Goal: Information Seeking & Learning: Stay updated

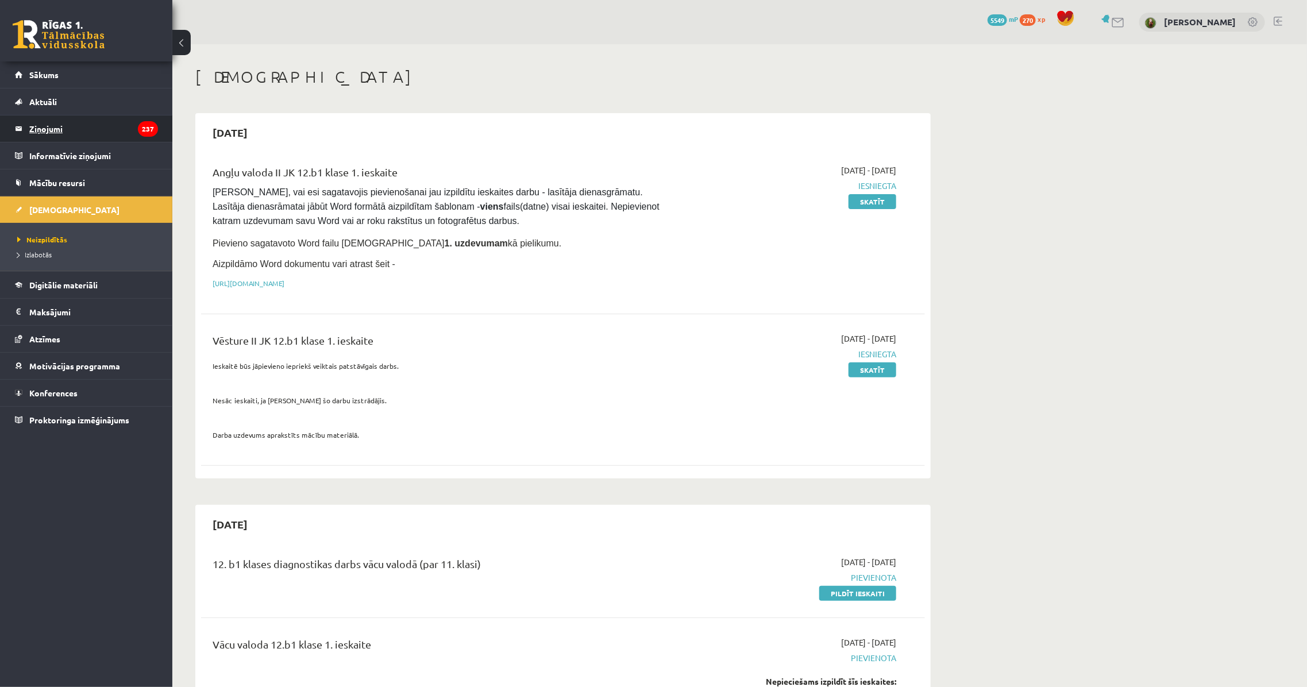
click at [72, 129] on legend "Ziņojumi 237" at bounding box center [93, 129] width 129 height 26
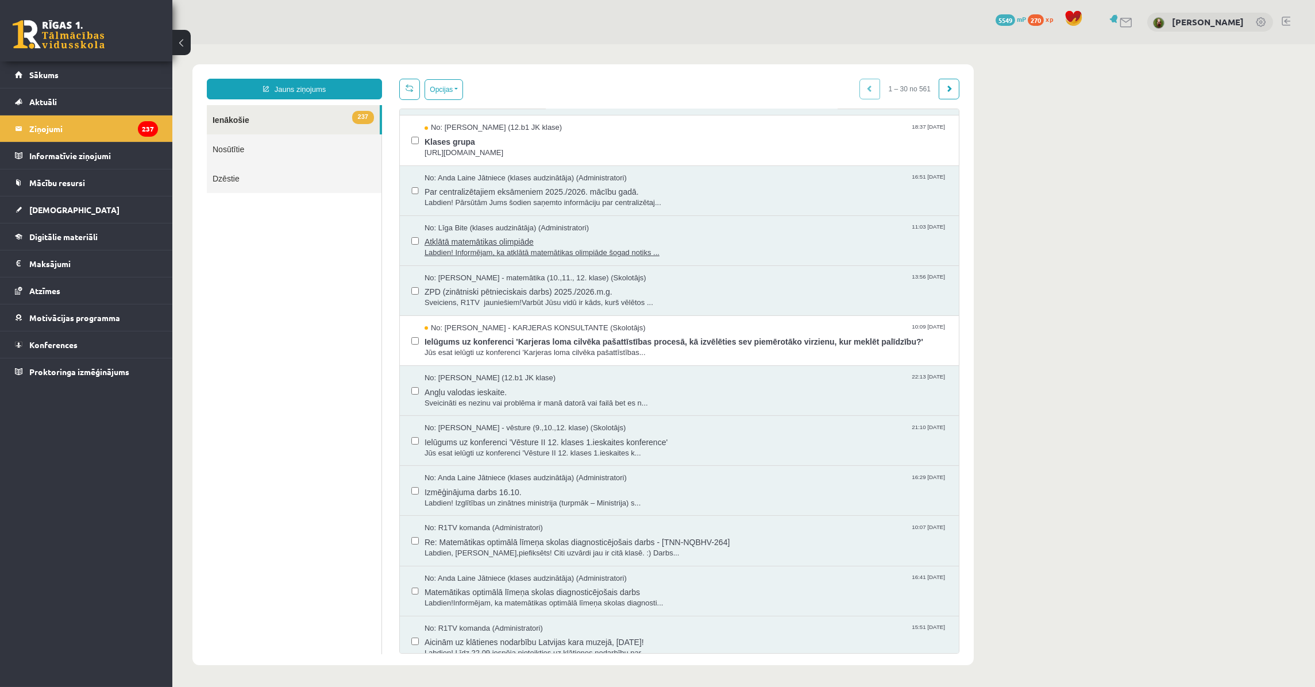
scroll to position [209, 0]
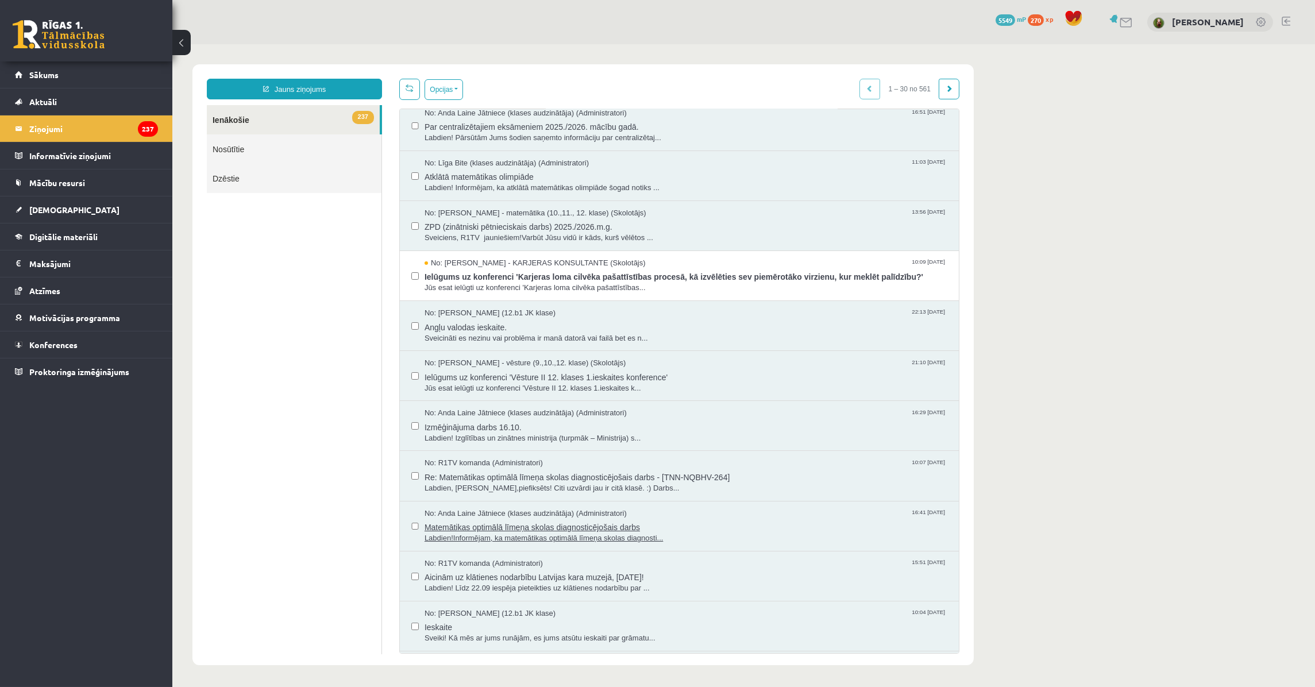
click at [484, 526] on span "Matemātikas optimālā līmeņa skolas diagnosticējošais darbs" at bounding box center [685, 526] width 523 height 14
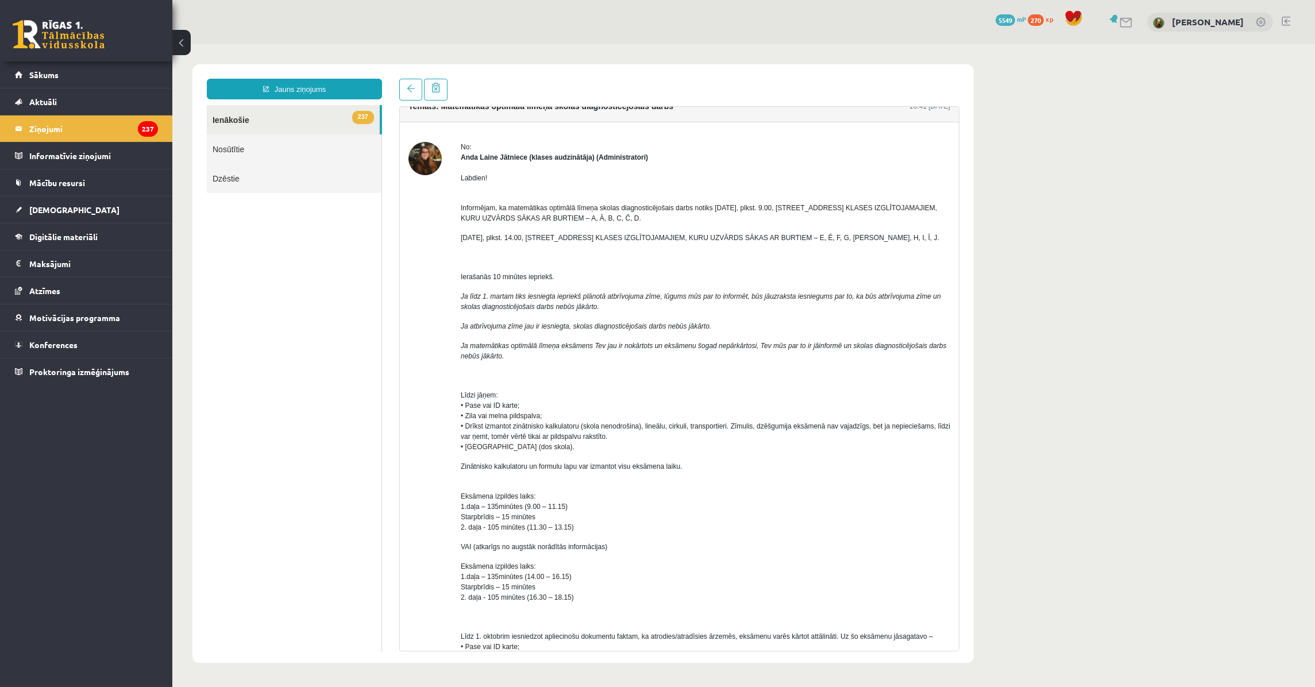
scroll to position [52, 0]
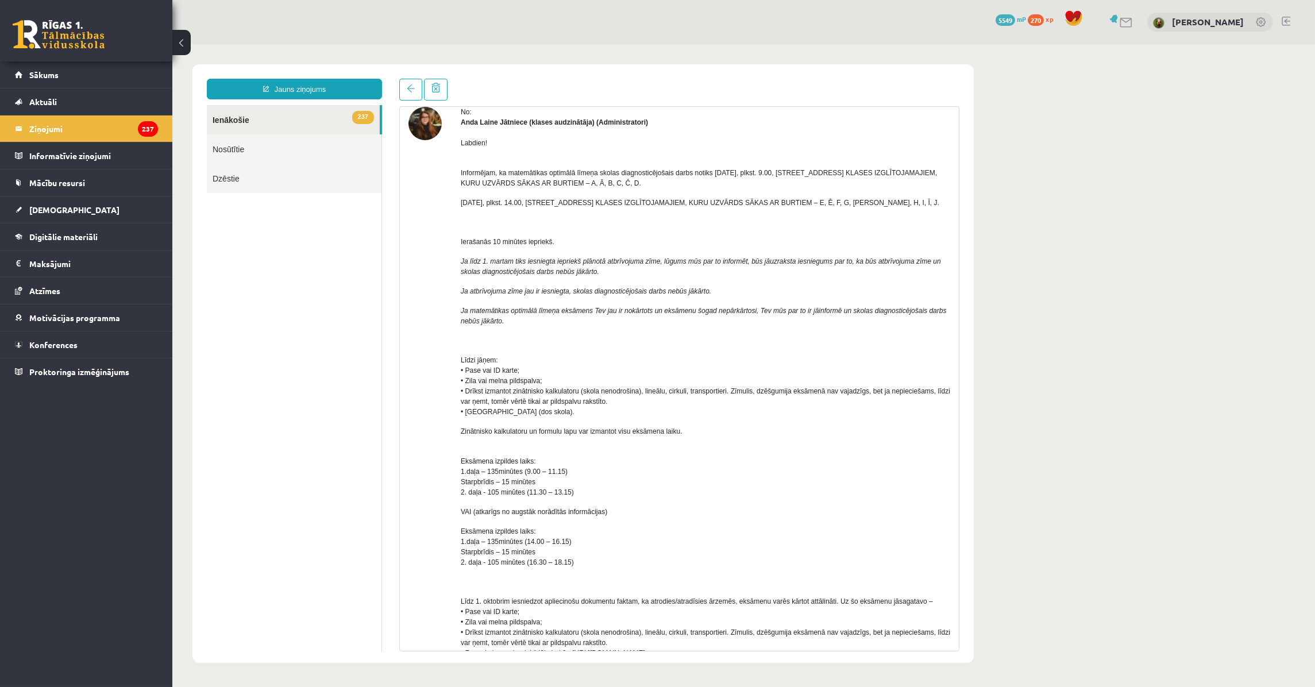
drag, startPoint x: 871, startPoint y: 203, endPoint x: 884, endPoint y: 206, distance: 14.0
click at [884, 206] on p "[DATE], plkst. 14.00, [STREET_ADDRESS] KLASES IZGLĪTOJAMAJIEM, KURU UZVĀRDS SĀK…" at bounding box center [705, 203] width 490 height 10
click at [732, 284] on div "Labdien! Informējam, ka matemātikas optimālā līmeņa skolas diagnosticējošais da…" at bounding box center [705, 521] width 490 height 787
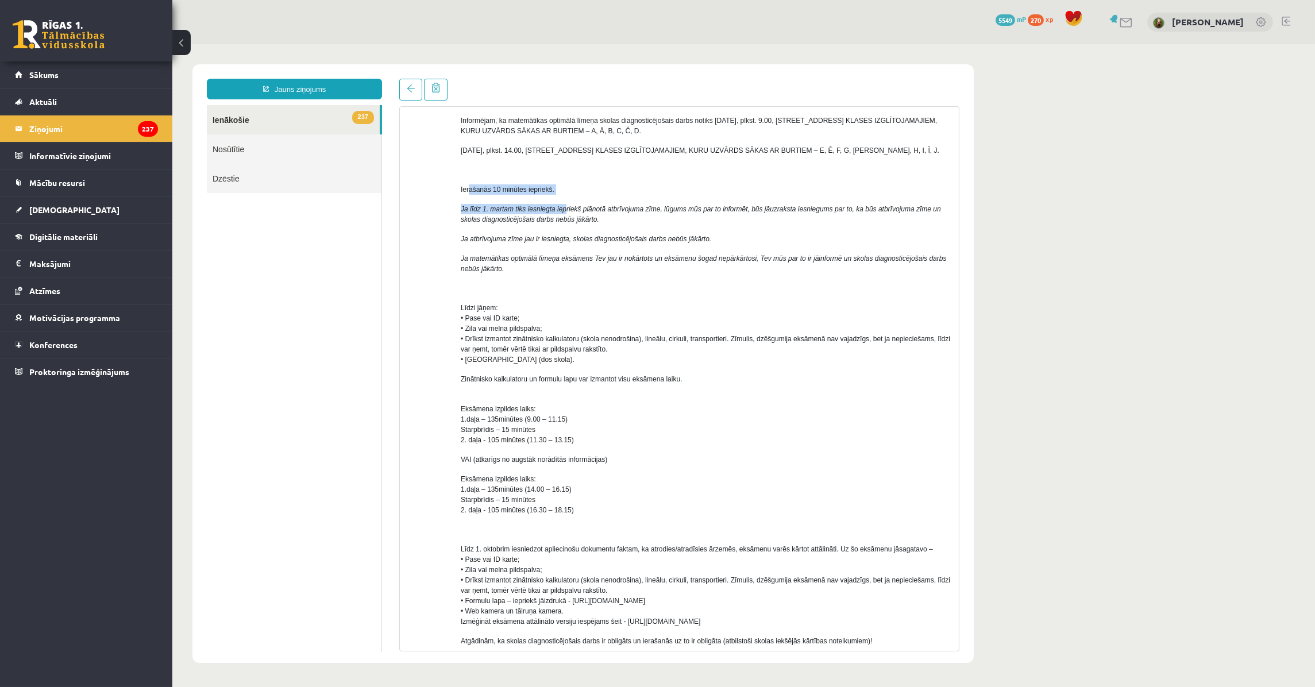
drag, startPoint x: 477, startPoint y: 190, endPoint x: 561, endPoint y: 201, distance: 85.1
click at [561, 201] on div "Labdien! Informējam, ka matemātikas optimālā līmeņa skolas diagnosticējošais da…" at bounding box center [705, 468] width 490 height 787
click at [540, 270] on p "Ja matemātikas optimālā līmeņa eksāmens Tev jau ir nokārtots un eksāmenu šogad …" at bounding box center [705, 263] width 490 height 21
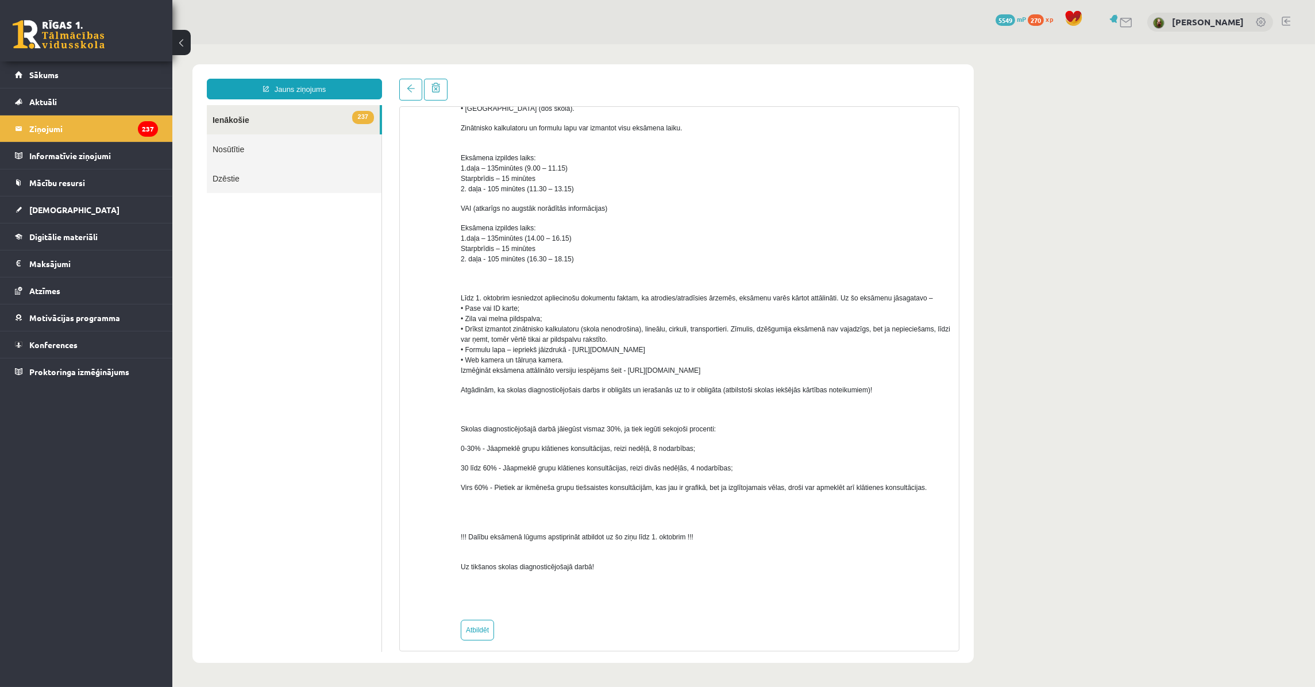
scroll to position [363, 0]
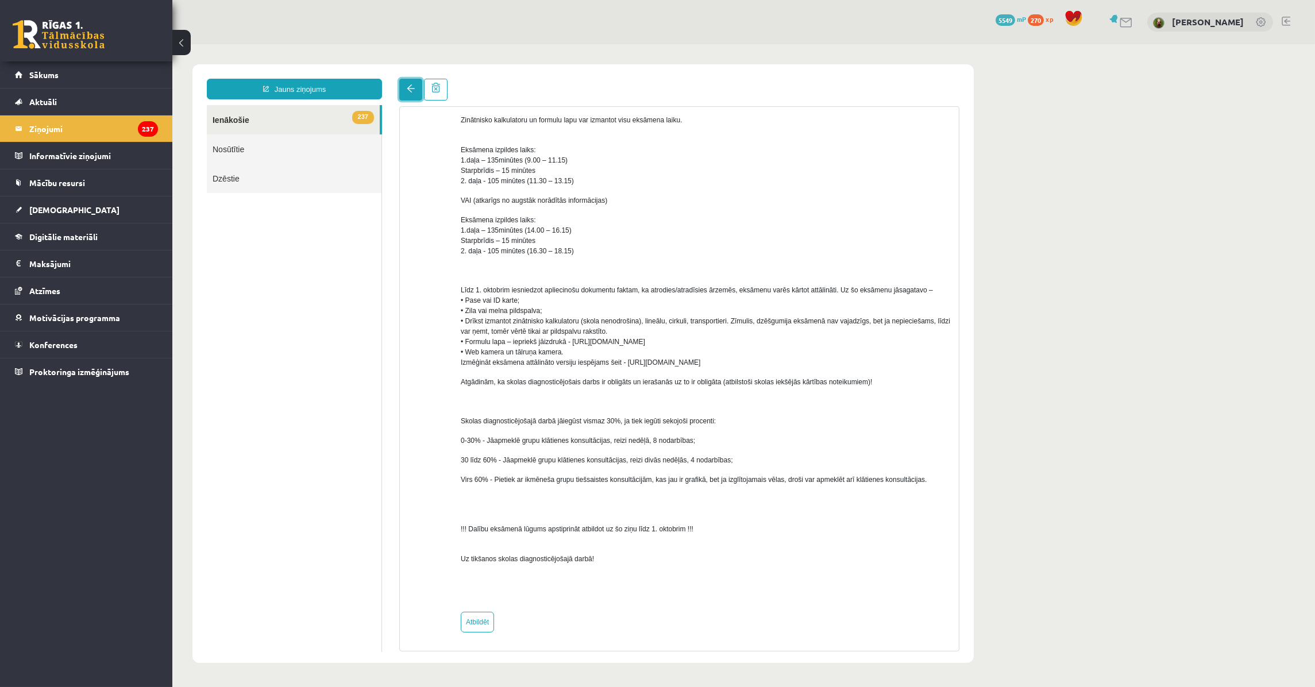
click at [406, 89] on span at bounding box center [410, 88] width 8 height 8
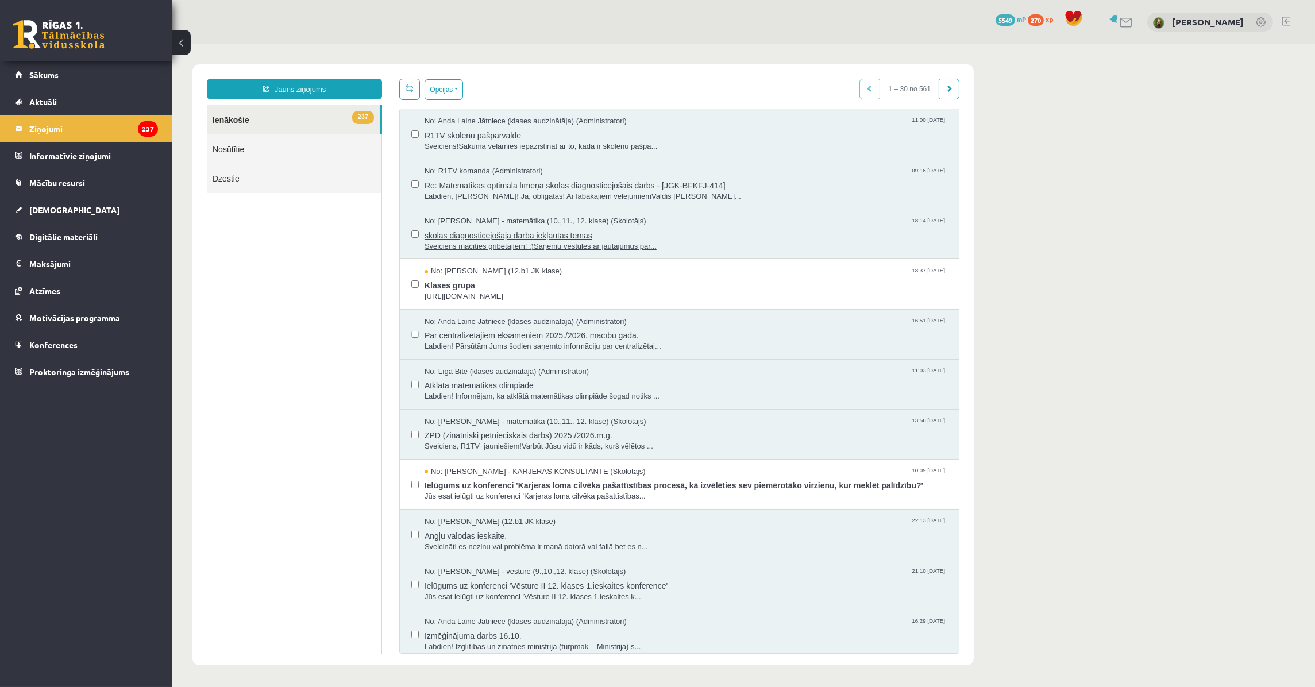
scroll to position [0, 0]
click at [515, 346] on span "Labdien! Pārsūtām Jums šodien saņemto informāciju par centralizētaj..." at bounding box center [685, 346] width 523 height 11
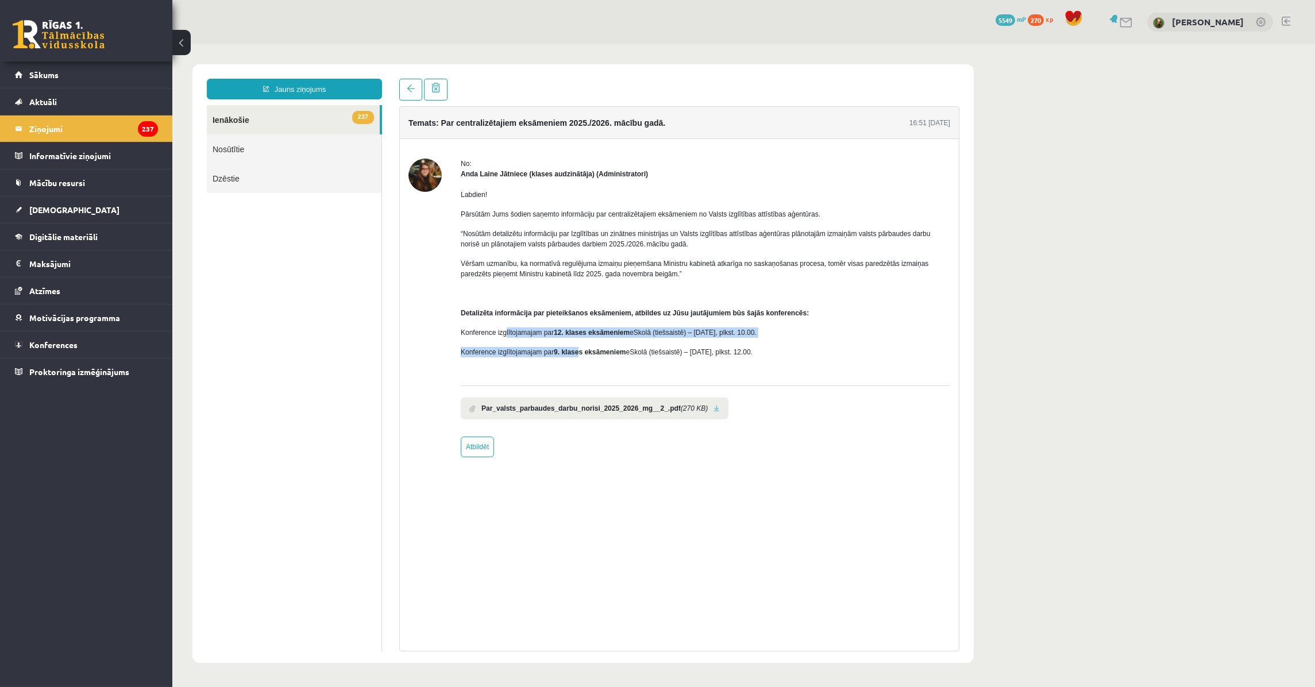
drag, startPoint x: 505, startPoint y: 326, endPoint x: 579, endPoint y: 339, distance: 75.3
click at [579, 339] on div "Labdien! Pārsūtām Jums šodien saņemto informāciju par centralizētajiem eksāmeni…" at bounding box center [705, 278] width 490 height 198
click at [556, 344] on div "Labdien! Pārsūtām Jums šodien saņemto informāciju par centralizētajiem eksāmeni…" at bounding box center [705, 278] width 490 height 198
